Goal: Complete application form

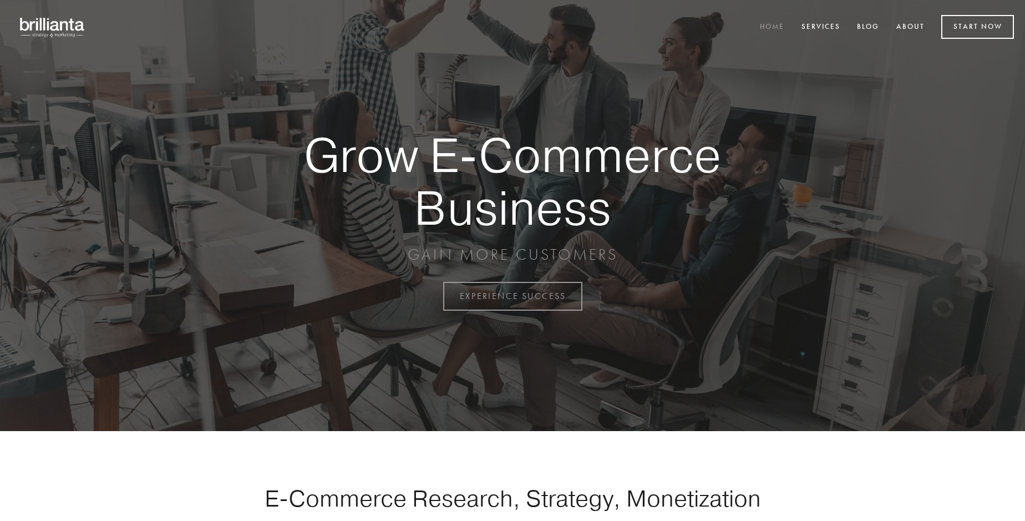
scroll to position [2908, 0]
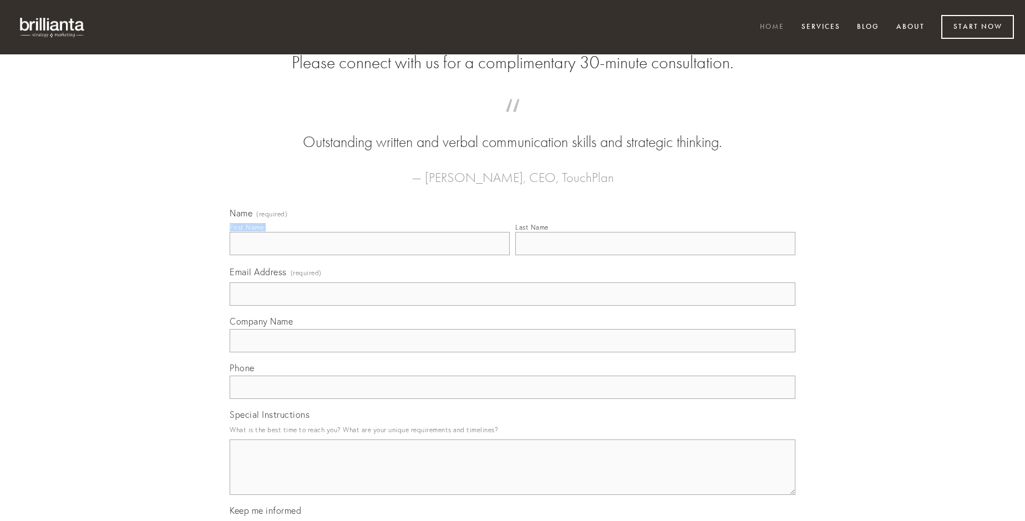
type input "[PERSON_NAME] PhD"
click at [655, 255] on input "Last Name" at bounding box center [655, 243] width 280 height 23
type input "[PERSON_NAME] PhD"
click at [513, 306] on input "Email Address (required)" at bounding box center [513, 293] width 566 height 23
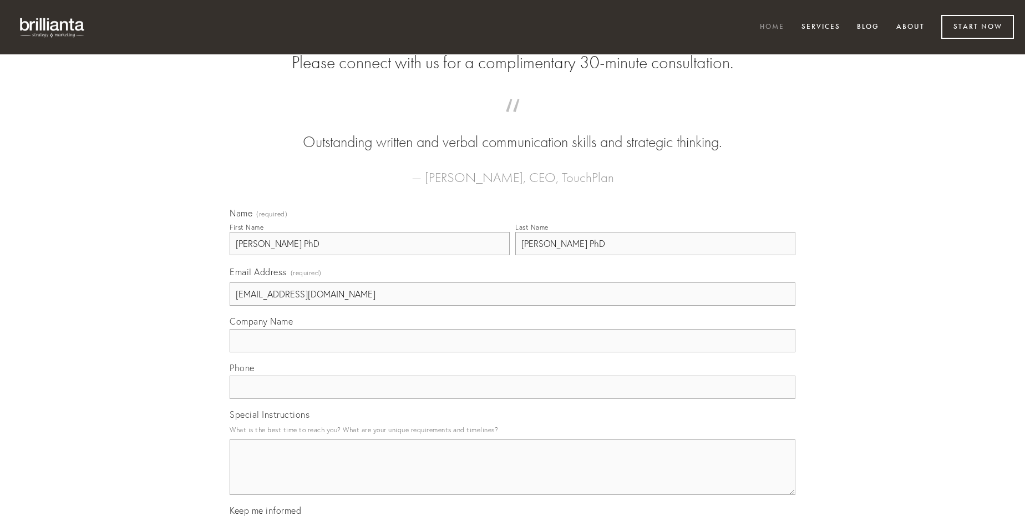
type input "[EMAIL_ADDRESS][DOMAIN_NAME]"
click at [513, 352] on input "Company Name" at bounding box center [513, 340] width 566 height 23
type input "sortitus"
click at [513, 399] on input "text" at bounding box center [513, 387] width 566 height 23
click at [513, 477] on textarea "Special Instructions" at bounding box center [513, 466] width 566 height 55
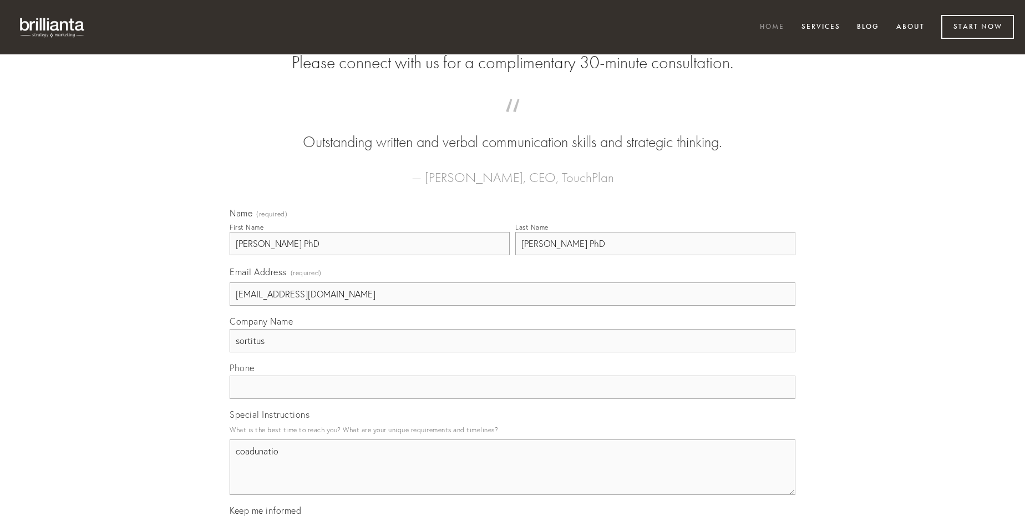
type textarea "coadunatio"
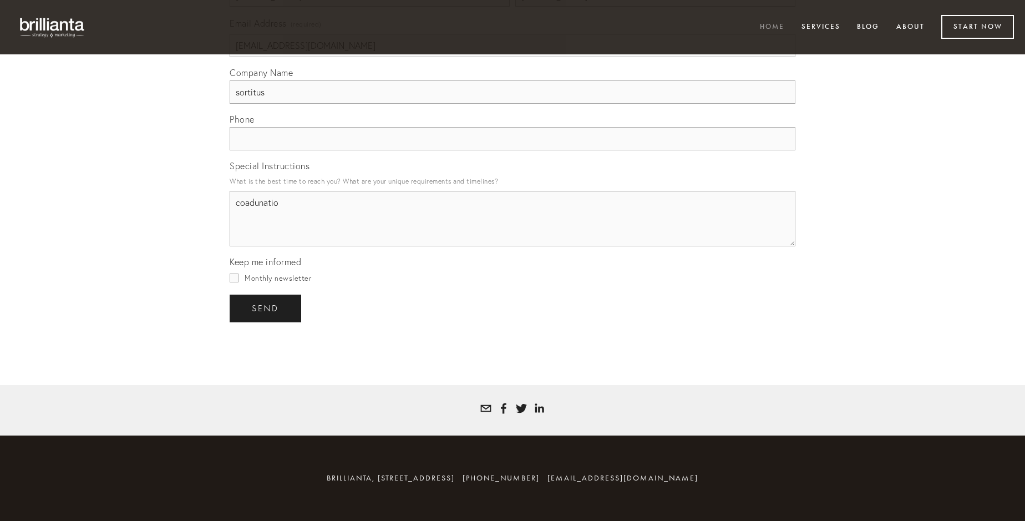
click at [266, 308] on span "send" at bounding box center [265, 308] width 27 height 10
